Goal: Task Accomplishment & Management: Manage account settings

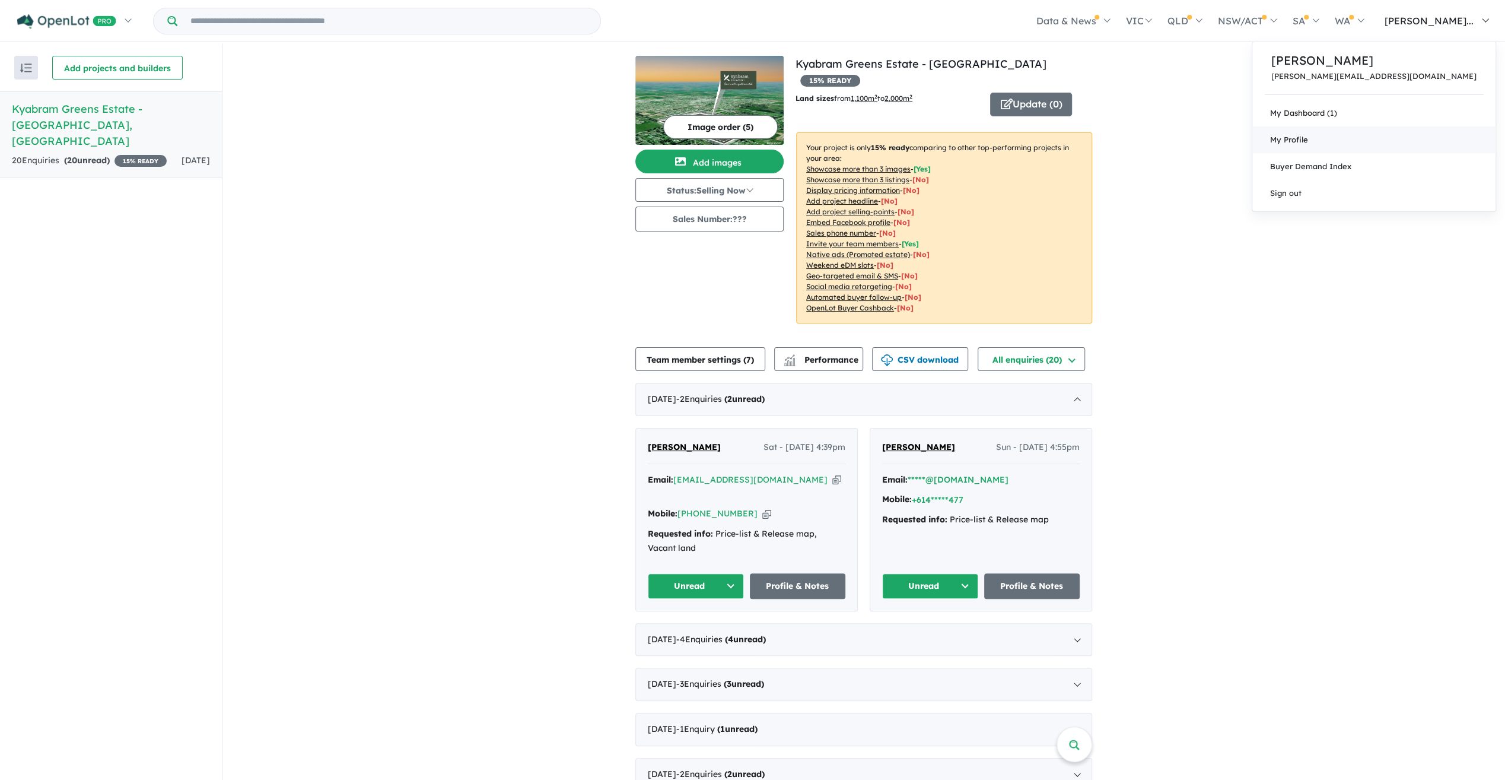
click at [1308, 138] on span "My Profile" at bounding box center [1289, 139] width 38 height 9
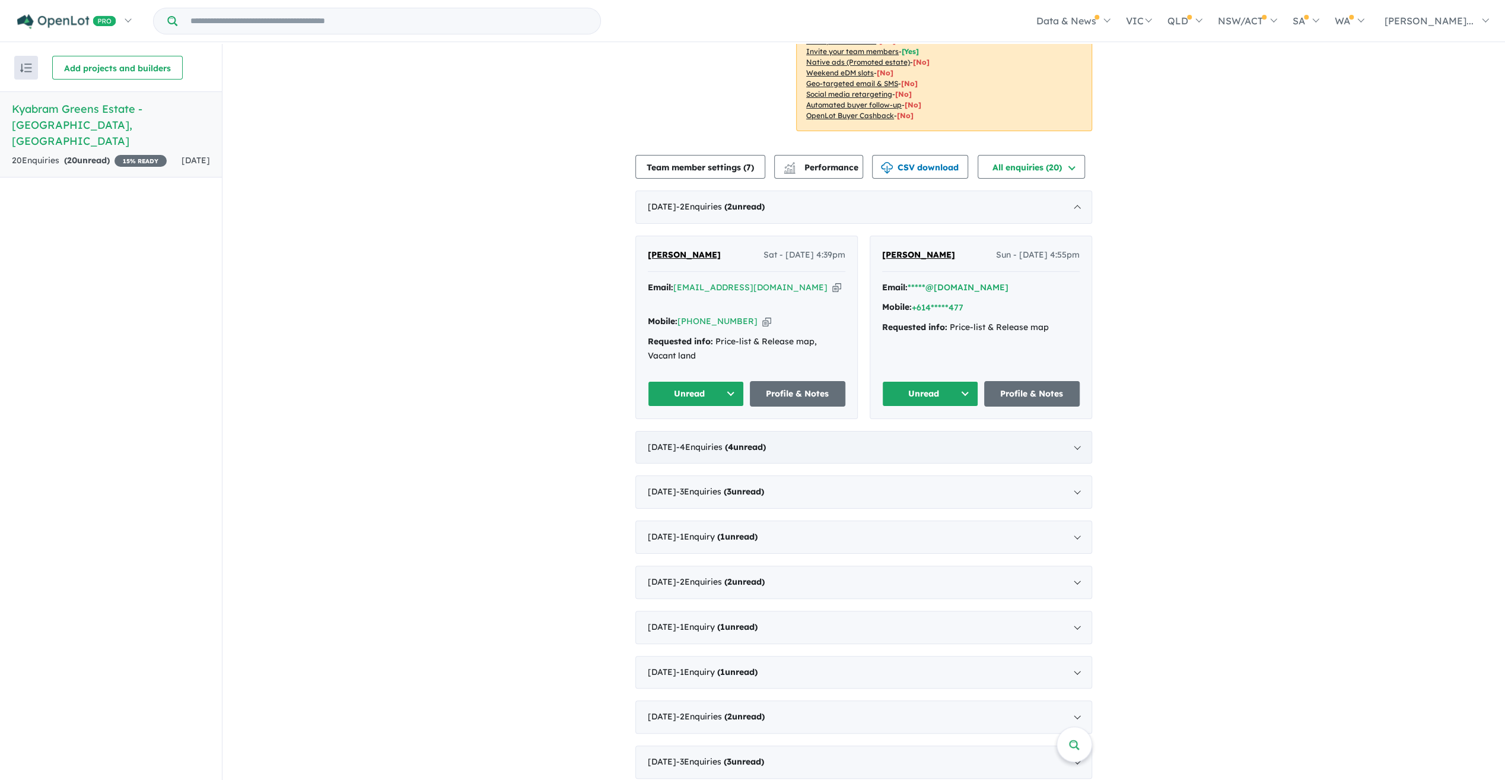
scroll to position [211, 0]
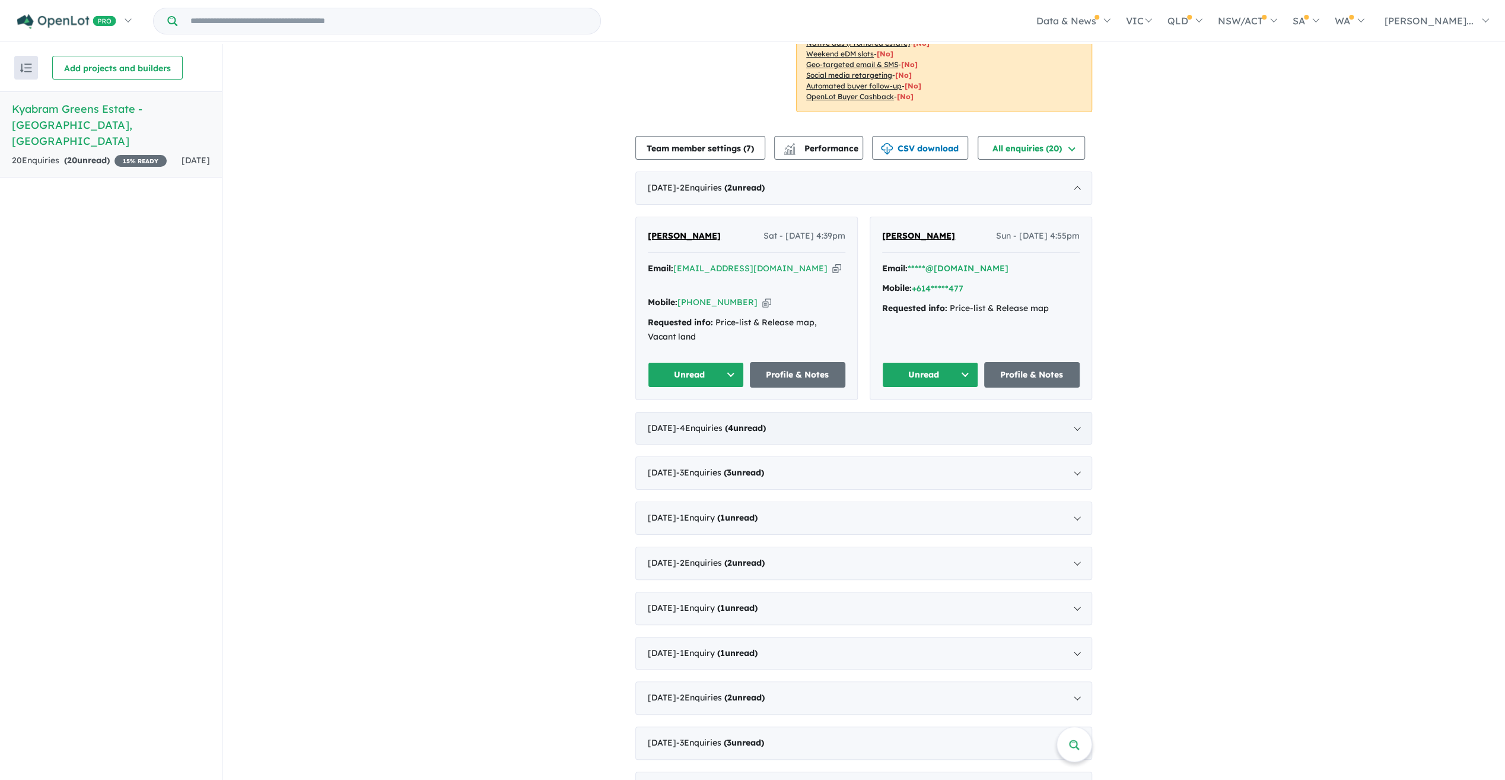
click at [1076, 412] on div "[DATE] - 4 Enquir ies ( 4 unread)" at bounding box center [863, 428] width 457 height 33
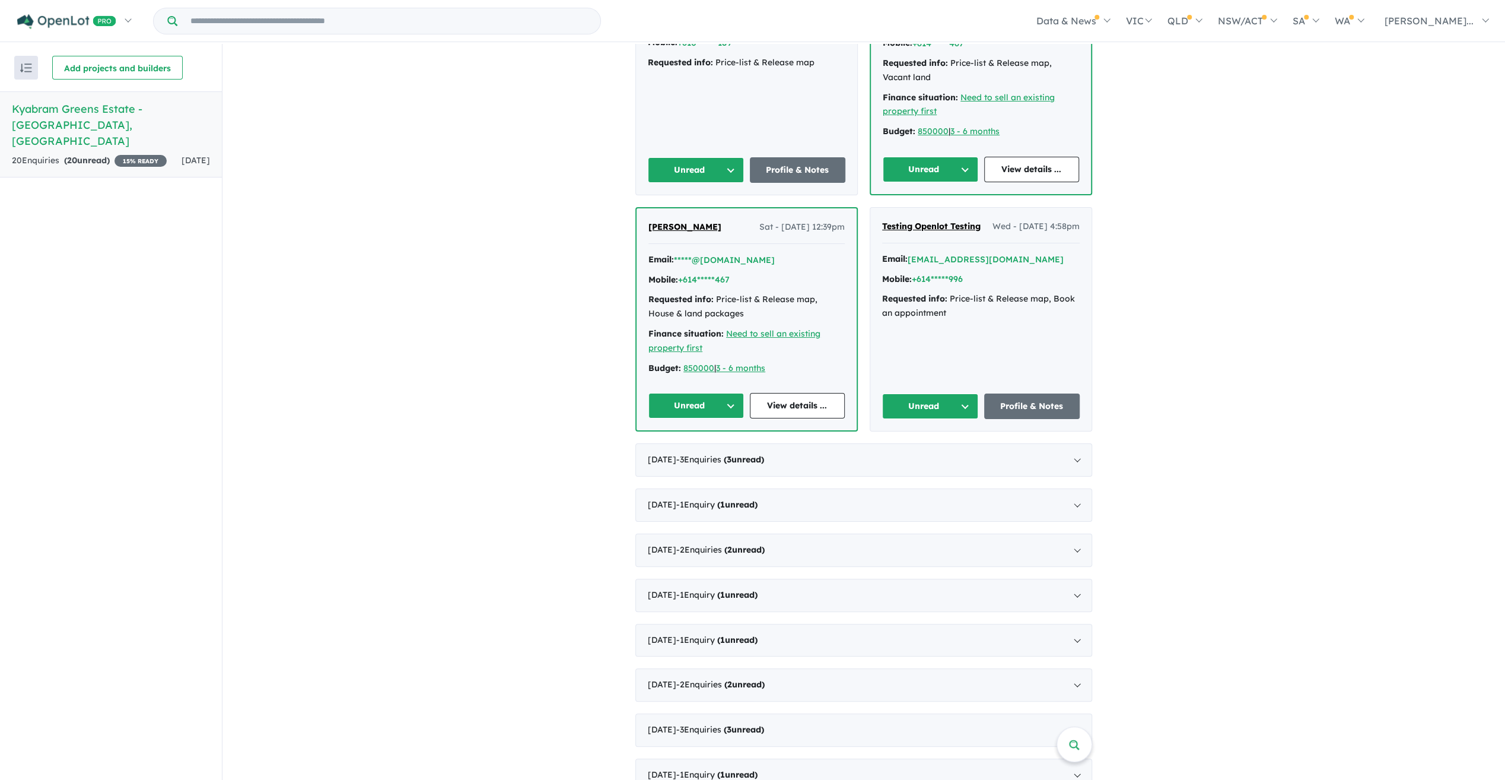
scroll to position [0, 0]
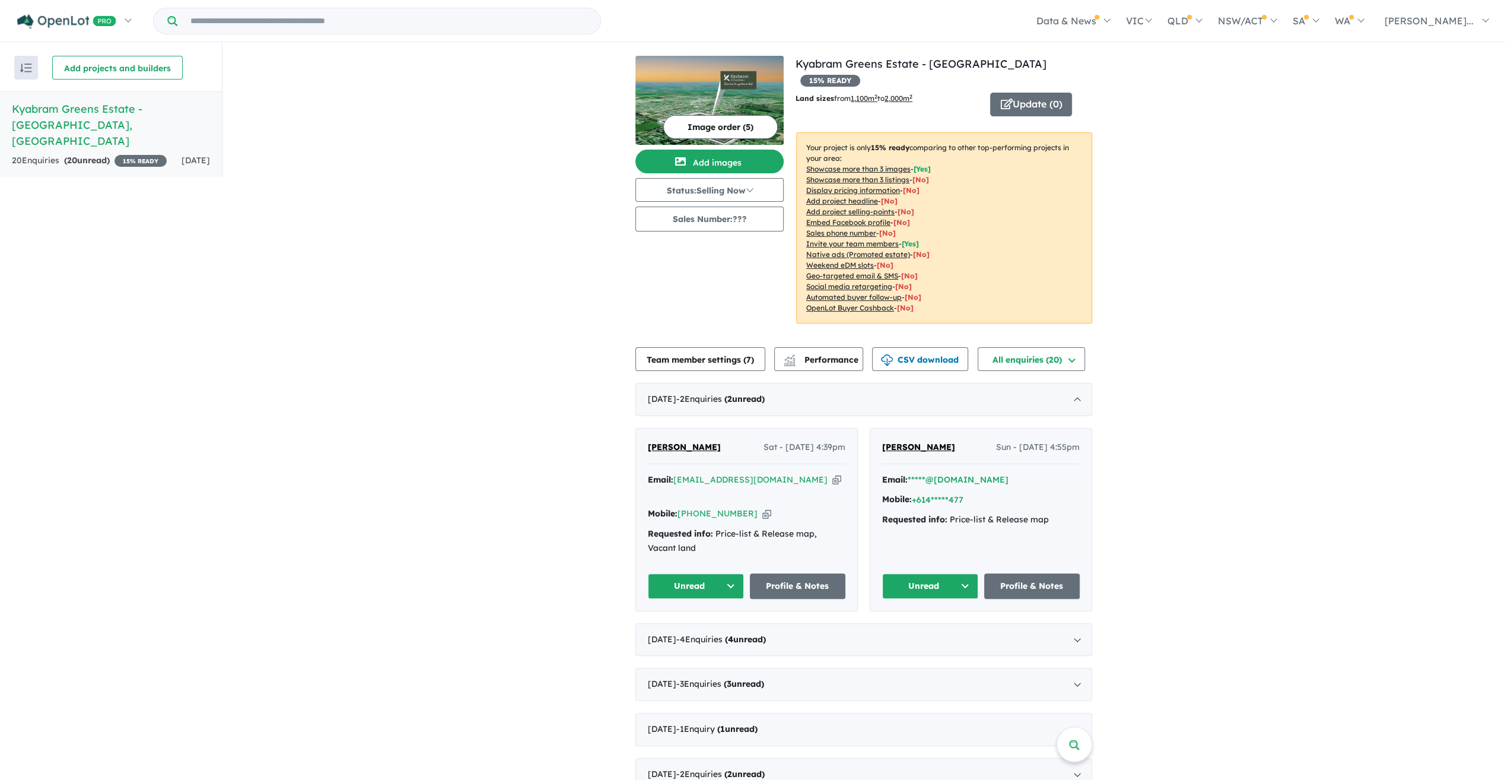
click at [30, 68] on img "button" at bounding box center [26, 67] width 12 height 9
click at [418, 172] on div "View all projects in your account Kyabram Greens Estate - Kyabram 15 % READY La…" at bounding box center [863, 536] width 1283 height 984
click at [24, 66] on img "button" at bounding box center [26, 67] width 12 height 9
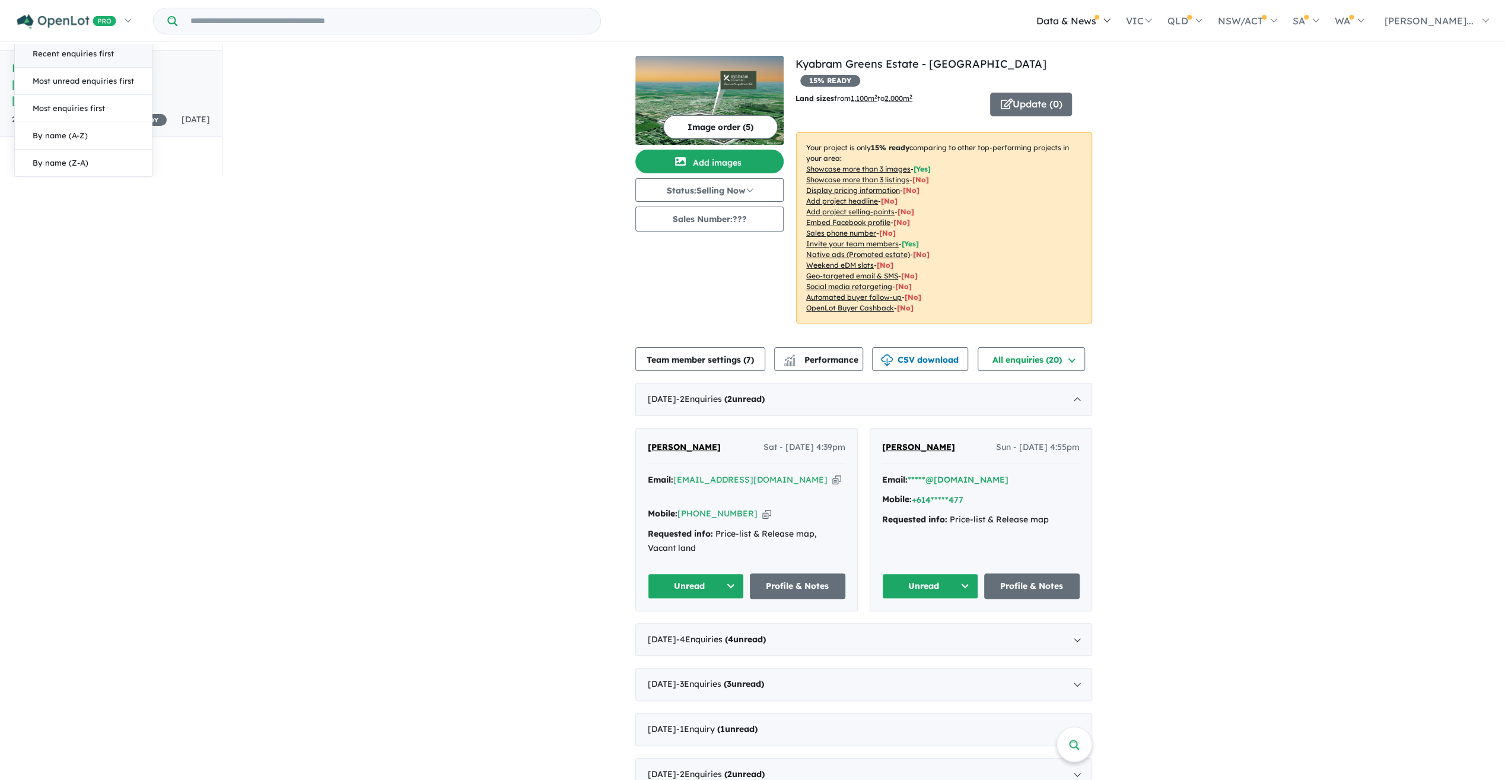
click at [1117, 19] on link "Data & News" at bounding box center [1073, 21] width 90 height 42
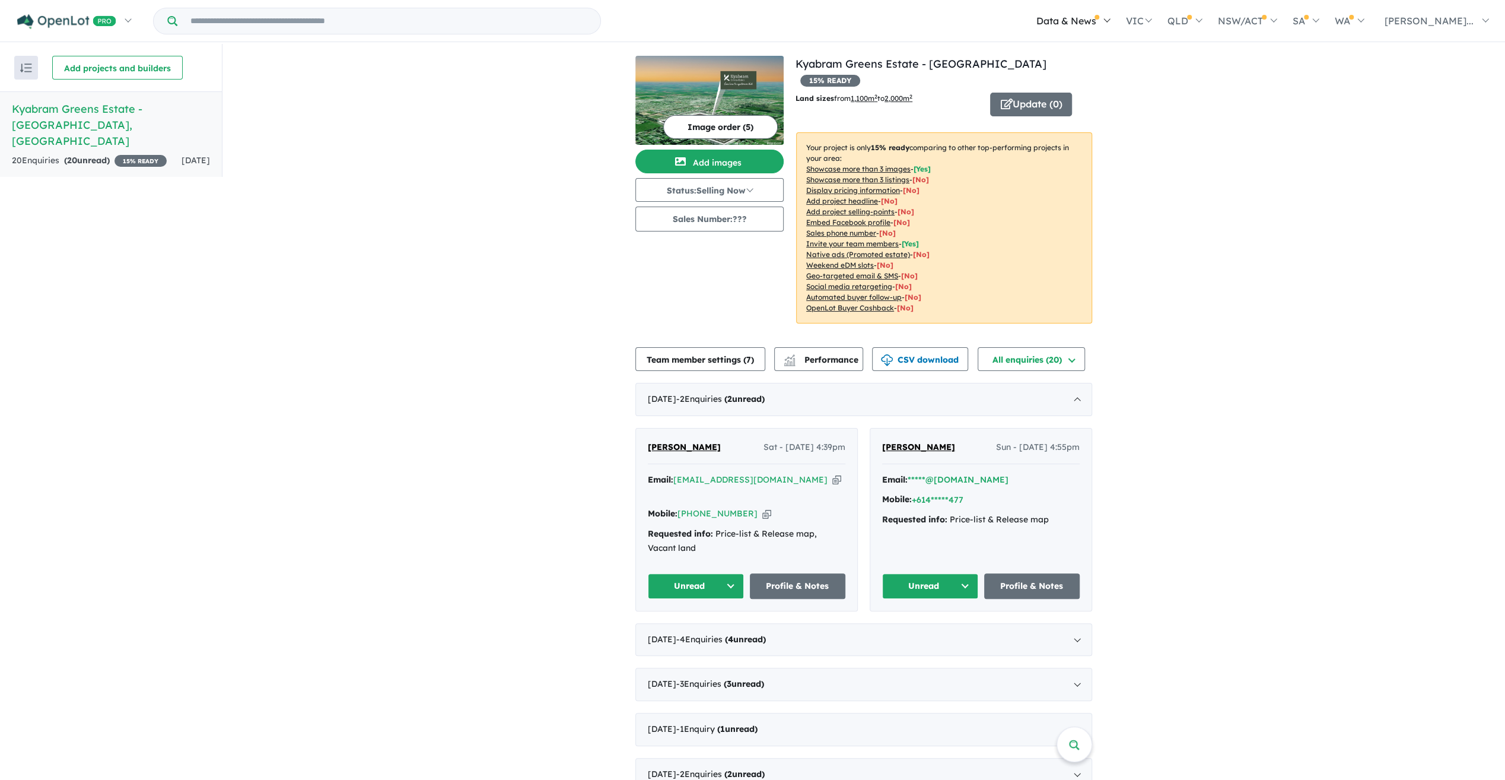
click at [1117, 18] on link "Data & News" at bounding box center [1073, 21] width 90 height 42
click at [99, 69] on button "Add projects and builders" at bounding box center [117, 68] width 131 height 24
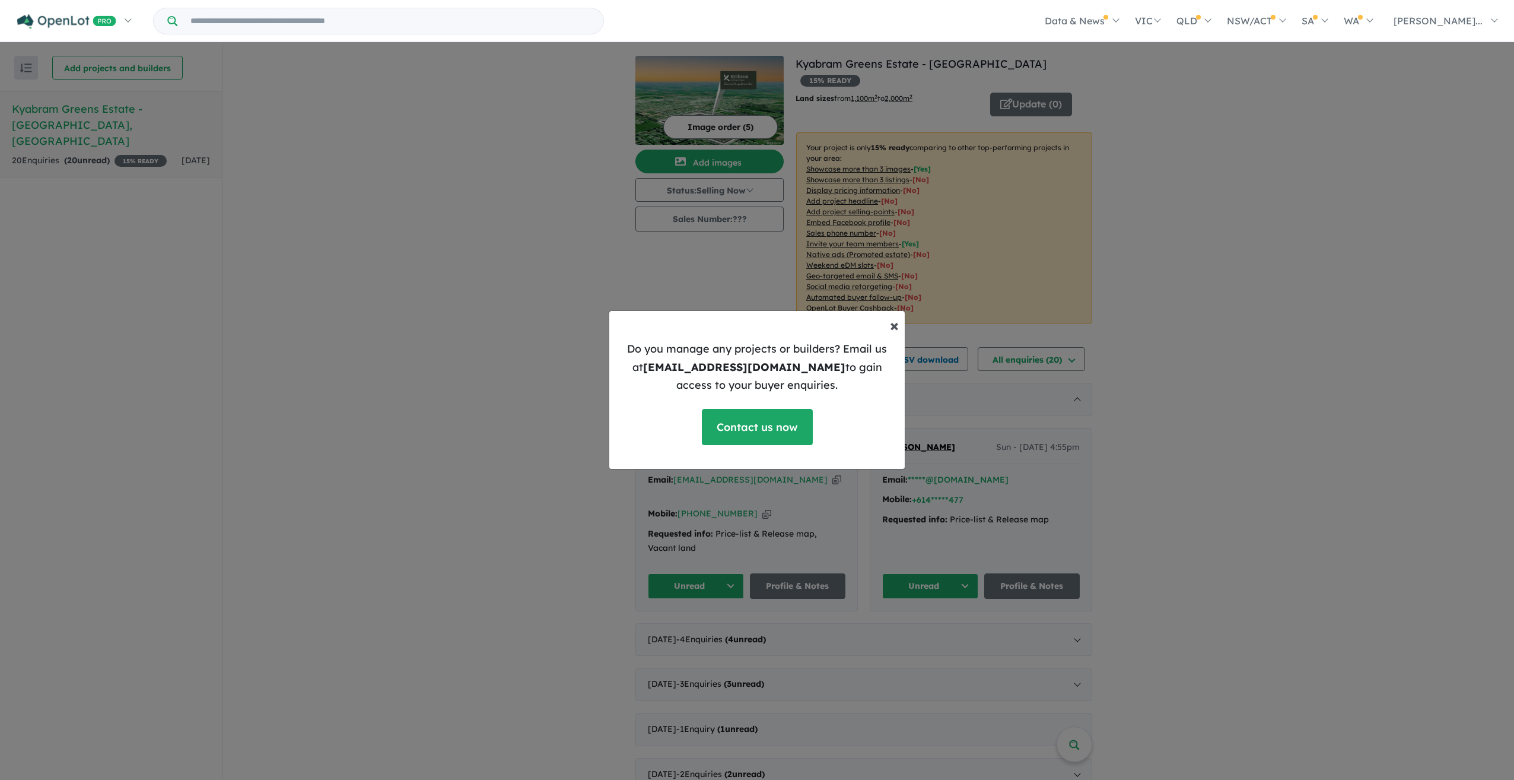
click at [897, 325] on span "×" at bounding box center [894, 324] width 9 height 21
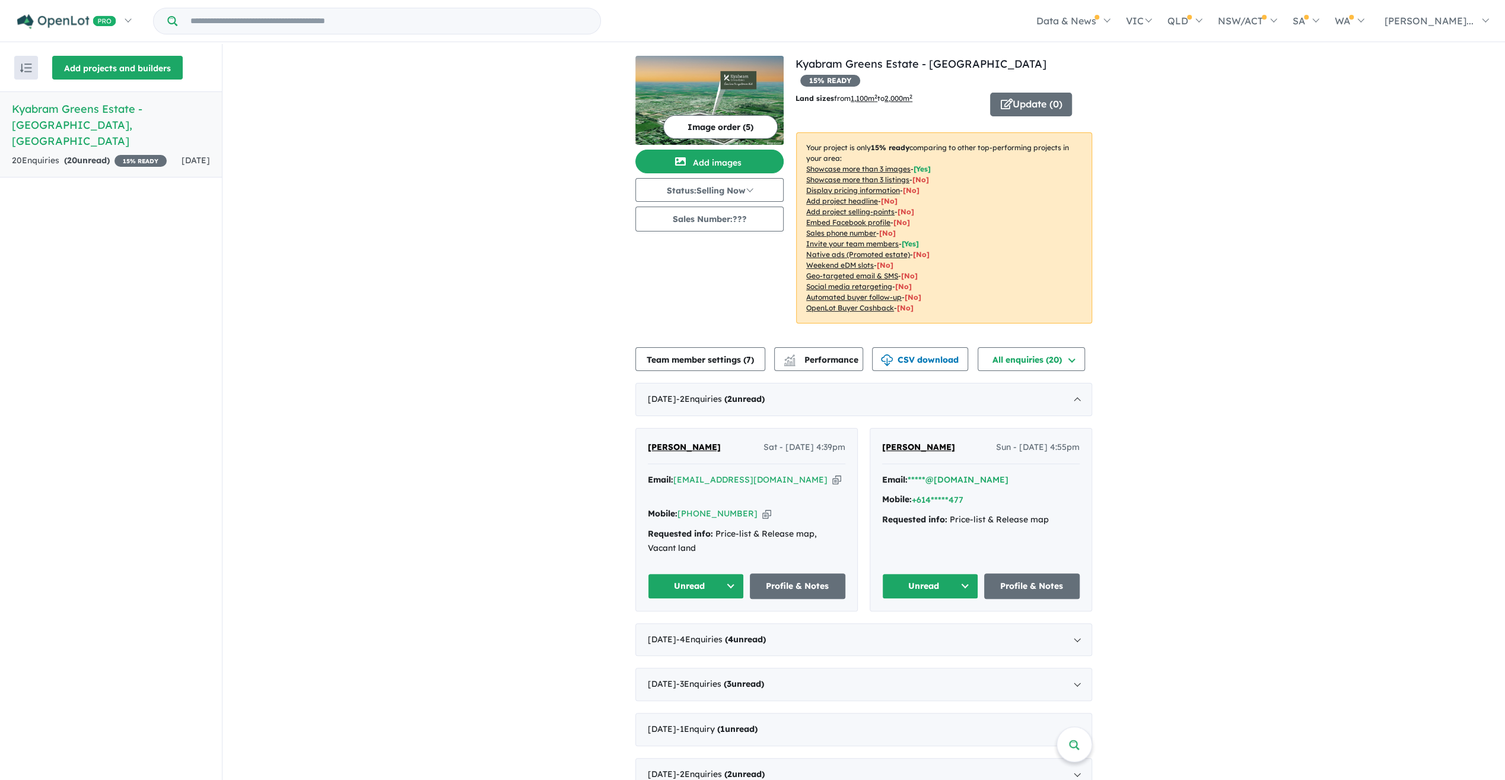
click at [115, 65] on button "Add projects and builders" at bounding box center [117, 68] width 131 height 24
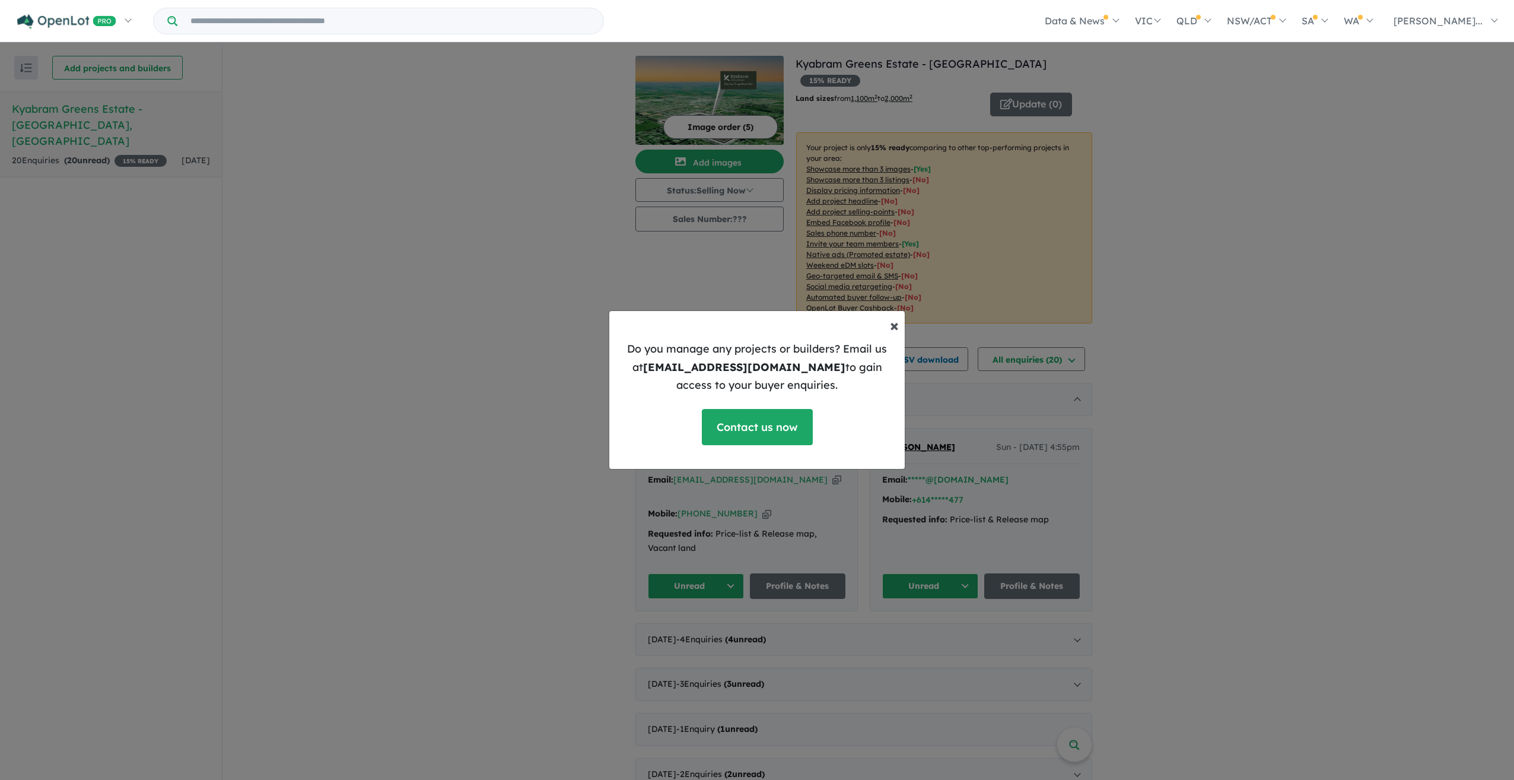
click at [892, 326] on span "×" at bounding box center [894, 324] width 9 height 21
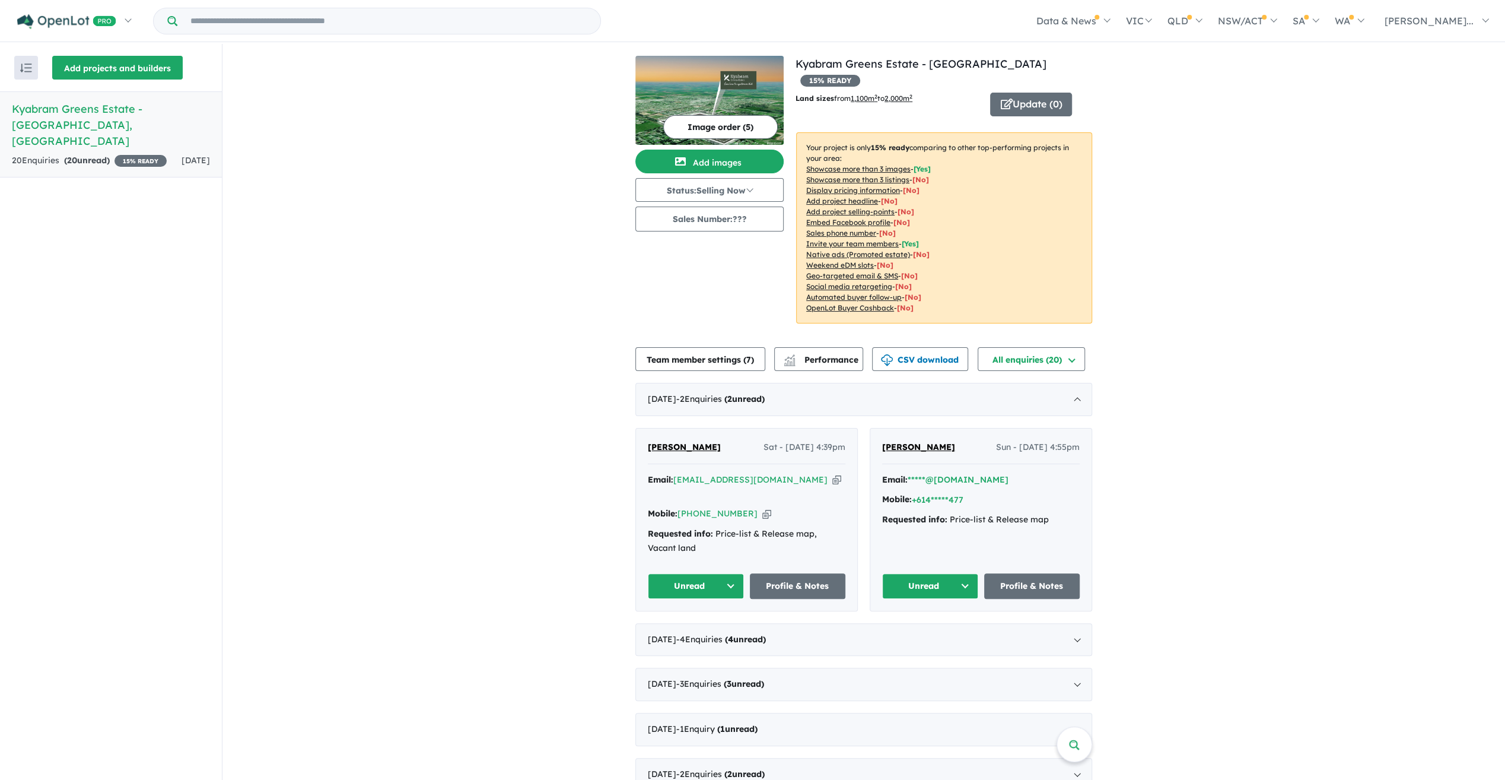
click at [114, 63] on button "Add projects and builders" at bounding box center [117, 68] width 131 height 24
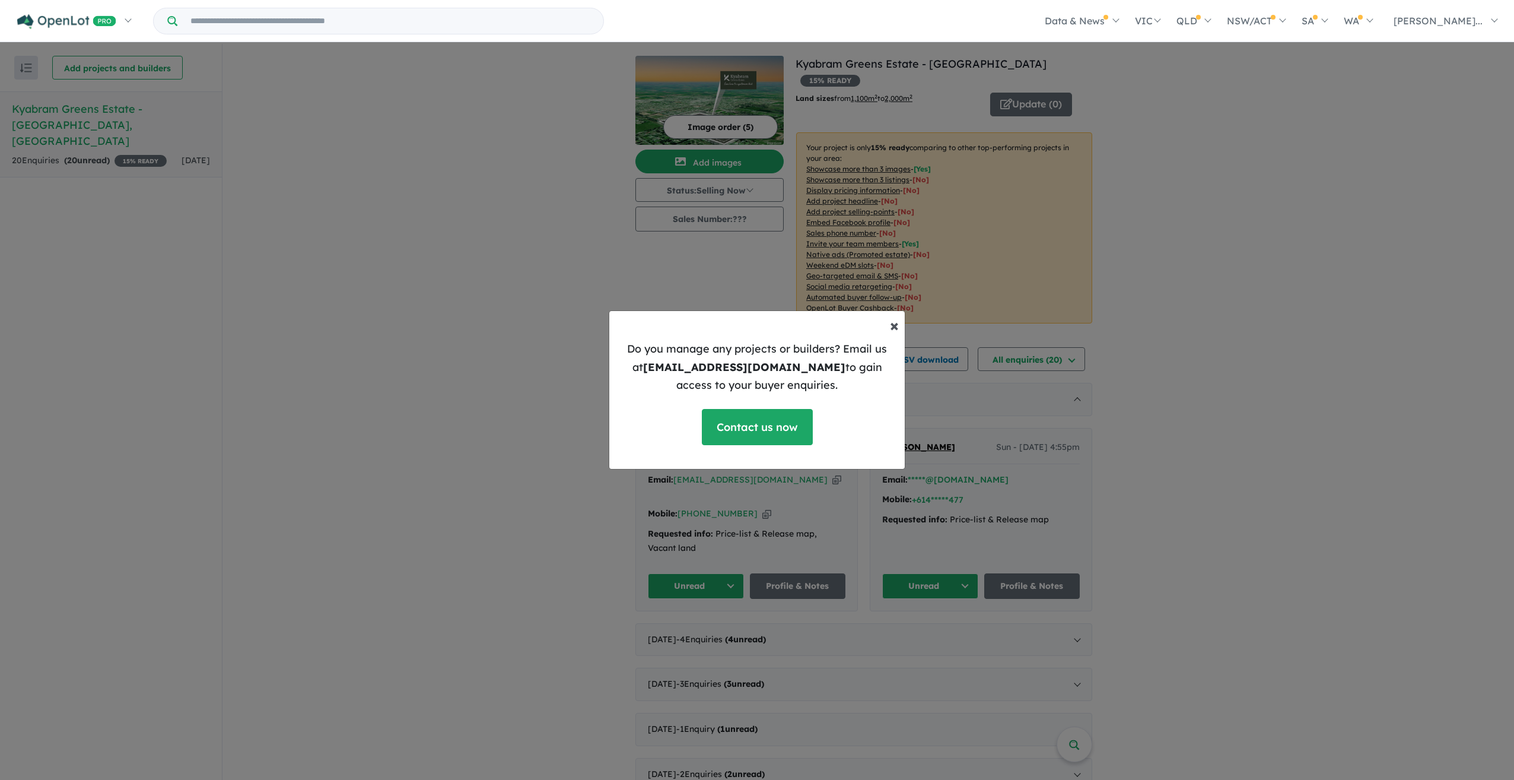
click at [896, 322] on span "×" at bounding box center [894, 324] width 9 height 21
